Goal: Transaction & Acquisition: Download file/media

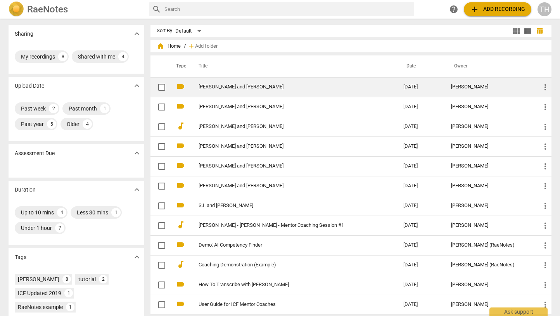
click at [543, 86] on span "more_vert" at bounding box center [545, 87] width 9 height 9
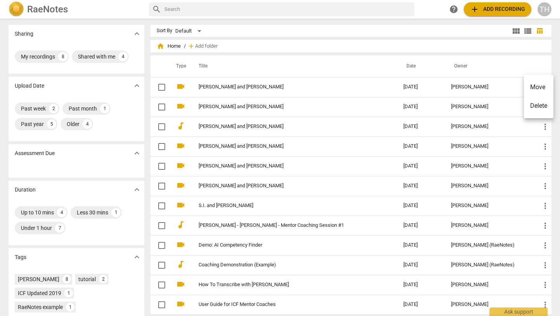
click at [159, 86] on div at bounding box center [280, 158] width 560 height 316
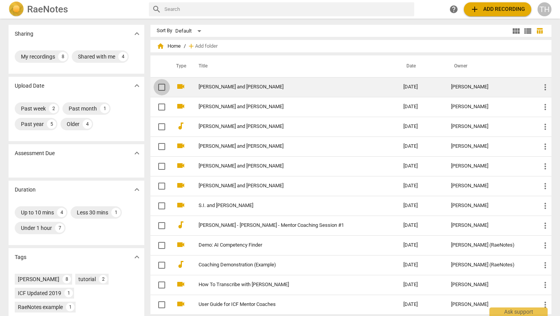
click at [162, 86] on input "checkbox" at bounding box center [162, 87] width 16 height 9
checkbox input "false"
click at [246, 87] on link "[PERSON_NAME] and [PERSON_NAME]" at bounding box center [287, 87] width 177 height 6
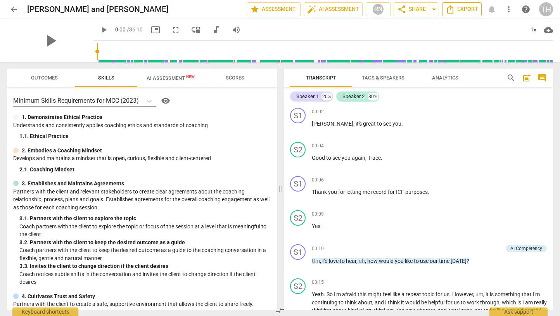
click at [464, 6] on span "Export" at bounding box center [462, 9] width 33 height 9
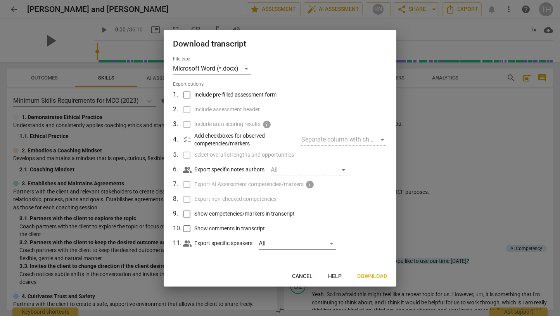
click at [373, 274] on span "Download" at bounding box center [372, 277] width 30 height 8
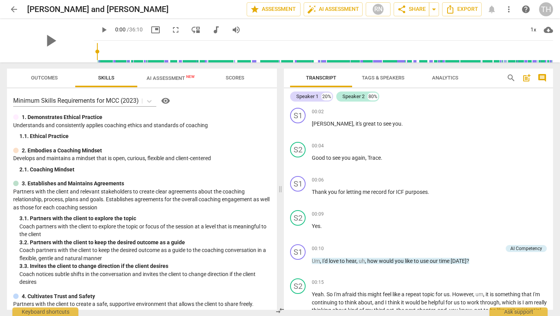
click at [510, 10] on span "more_vert" at bounding box center [508, 9] width 9 height 9
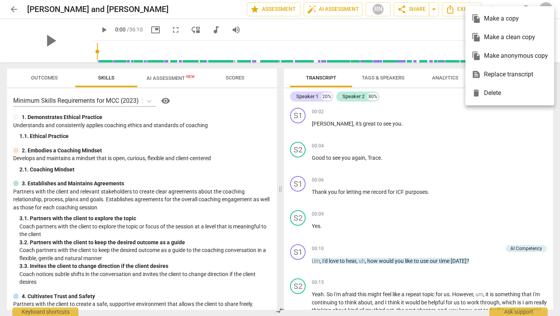
click at [453, 29] on div at bounding box center [280, 158] width 560 height 316
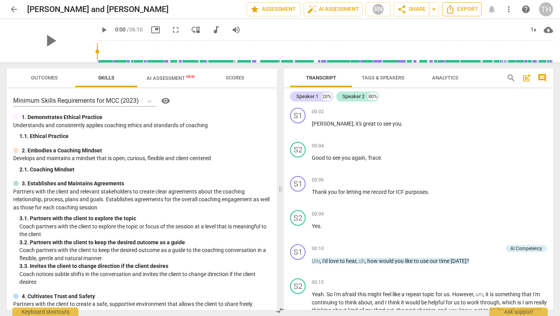
click at [457, 10] on span "Export" at bounding box center [462, 9] width 33 height 9
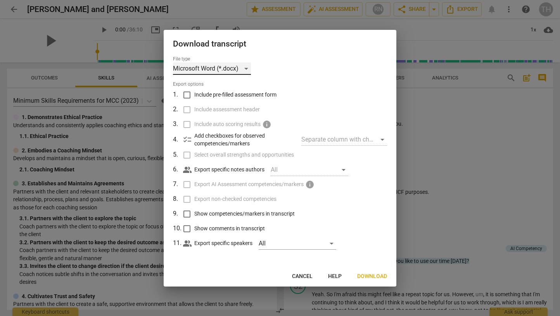
click at [246, 69] on div "Microsoft Word (*.docx)" at bounding box center [212, 68] width 78 height 12
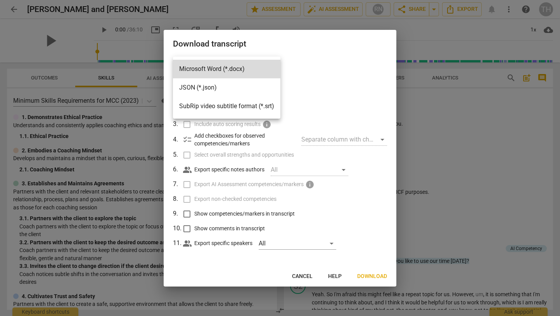
click at [323, 81] on div at bounding box center [280, 158] width 560 height 316
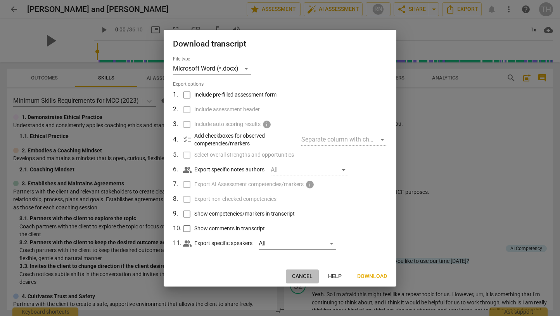
click at [304, 274] on span "Cancel" at bounding box center [302, 277] width 21 height 8
